Goal: Information Seeking & Learning: Learn about a topic

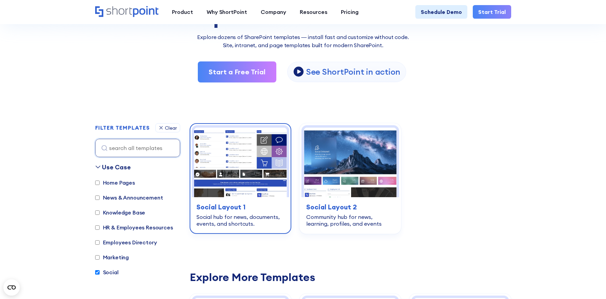
scroll to position [166, 0]
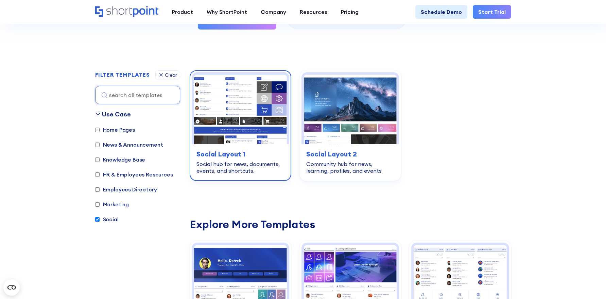
click at [249, 139] on img at bounding box center [240, 110] width 93 height 70
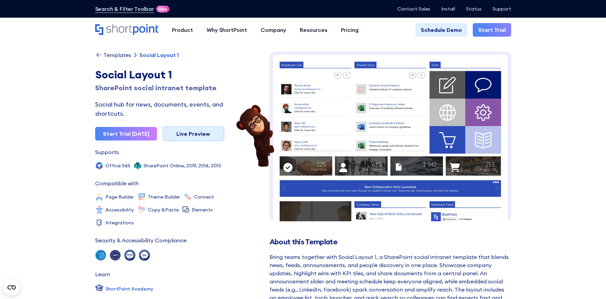
click at [173, 138] on link "Live Preview" at bounding box center [193, 133] width 62 height 15
